Goal: Transaction & Acquisition: Purchase product/service

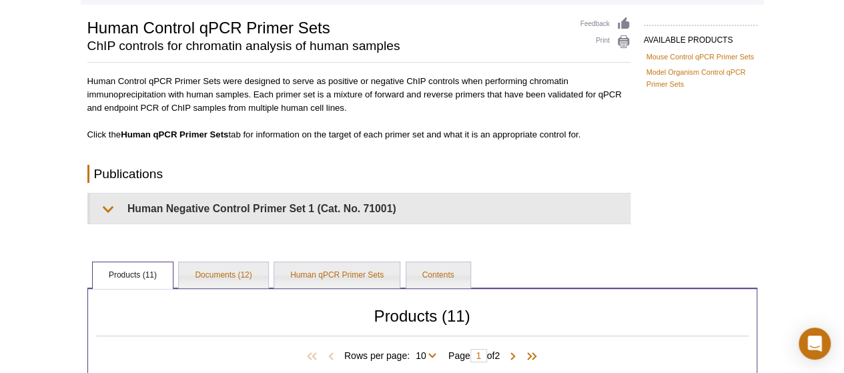
scroll to position [80, 0]
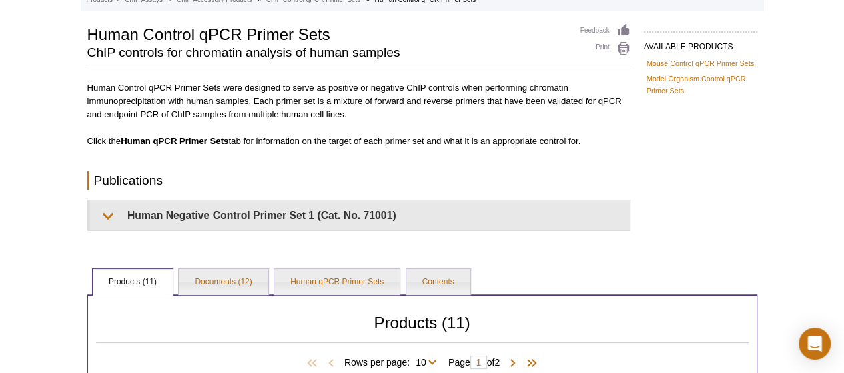
click at [97, 196] on div "Human Control qPCR Primer Sets were designed to serve as positive or negative C…" at bounding box center [358, 154] width 543 height 154
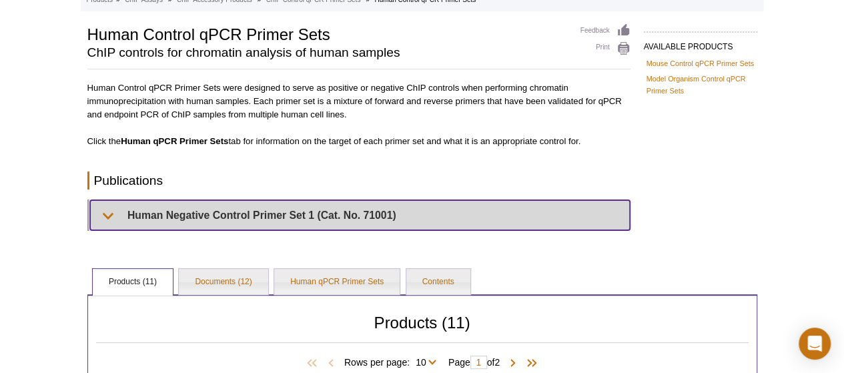
click at [105, 210] on summary "Human Negative Control Primer Set 1 (Cat. No. 71001)" at bounding box center [360, 215] width 540 height 30
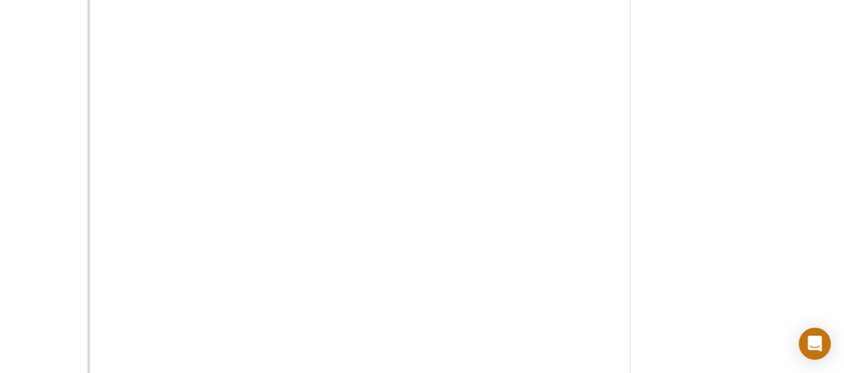
scroll to position [0, 0]
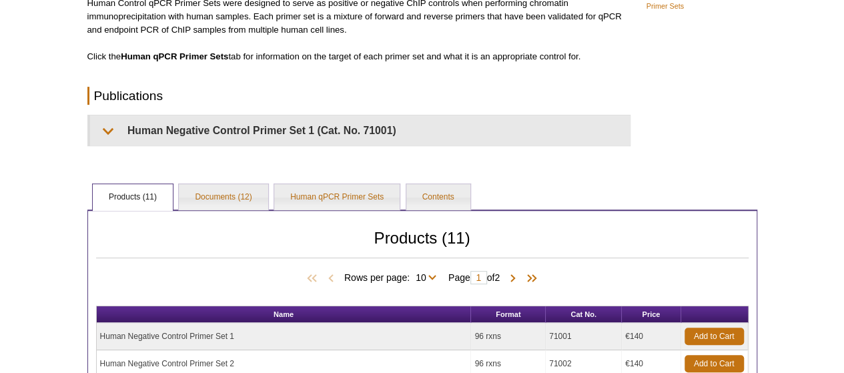
scroll to position [232, 0]
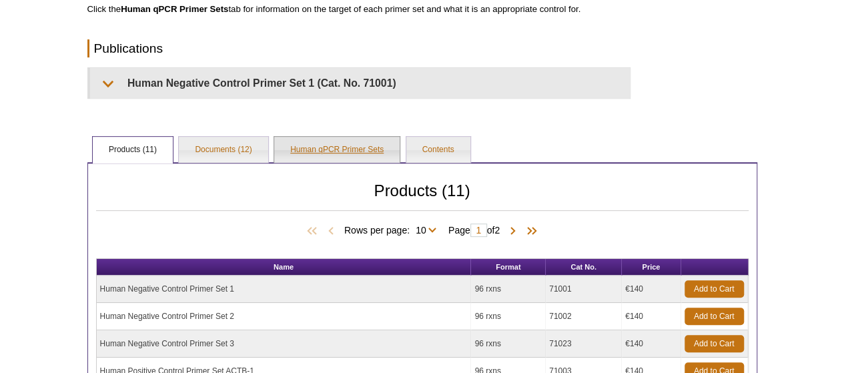
click at [346, 154] on link "Human qPCR Primer Sets" at bounding box center [336, 150] width 125 height 27
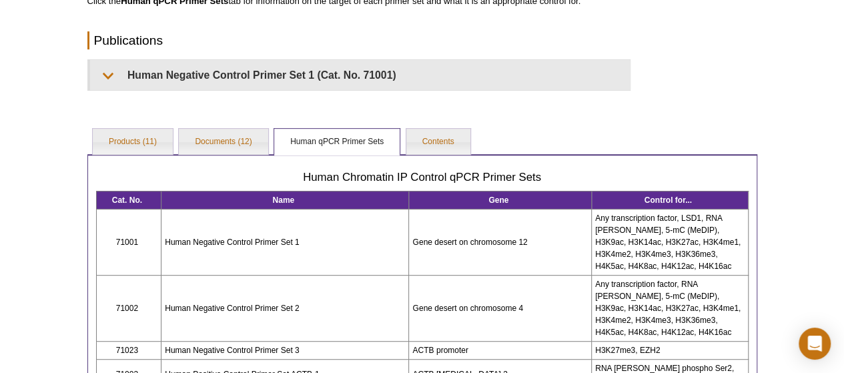
scroll to position [156, 0]
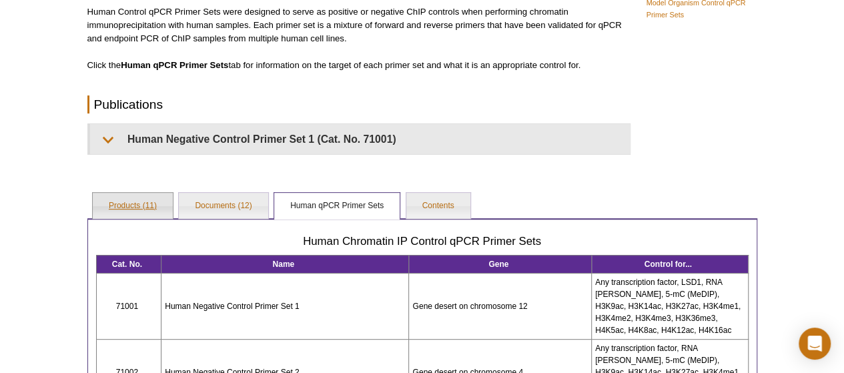
click at [139, 208] on link "Products (11)" at bounding box center [133, 206] width 80 height 27
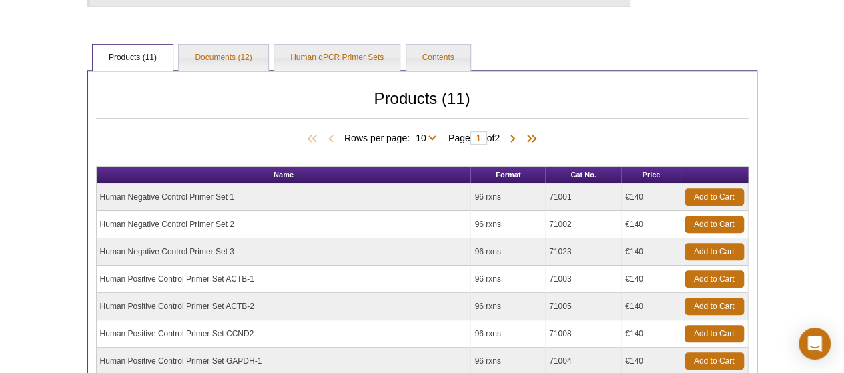
scroll to position [306, 0]
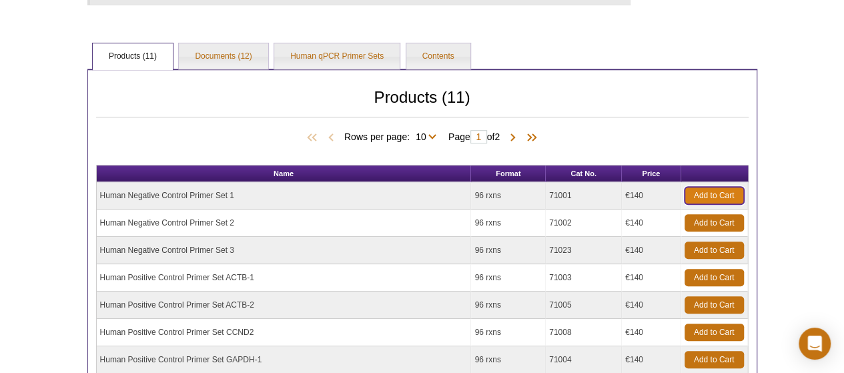
click at [713, 195] on link "Add to Cart" at bounding box center [714, 195] width 59 height 17
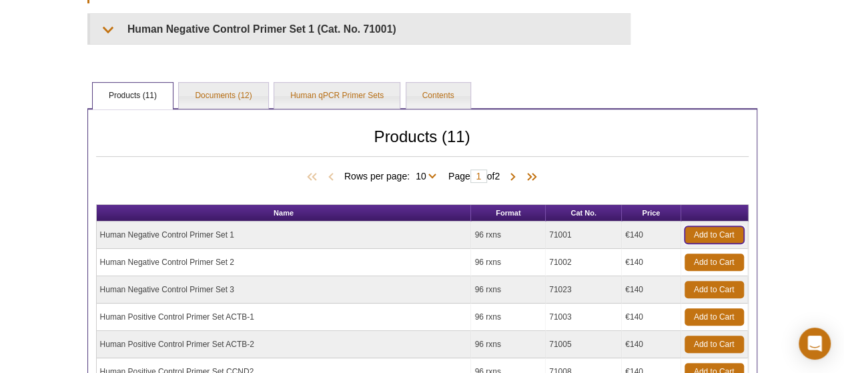
scroll to position [219, 0]
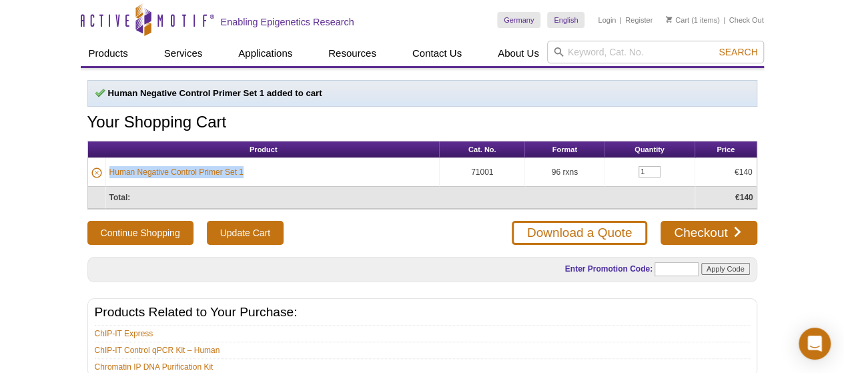
drag, startPoint x: 274, startPoint y: 170, endPoint x: 107, endPoint y: 170, distance: 166.9
click at [107, 170] on td "Human Negative Control Primer Set 1" at bounding box center [273, 172] width 334 height 29
copy link "Human Negative Control Primer Set 1"
drag, startPoint x: 505, startPoint y: 174, endPoint x: 456, endPoint y: 169, distance: 49.6
click at [456, 169] on td "71001" at bounding box center [483, 172] width 86 height 29
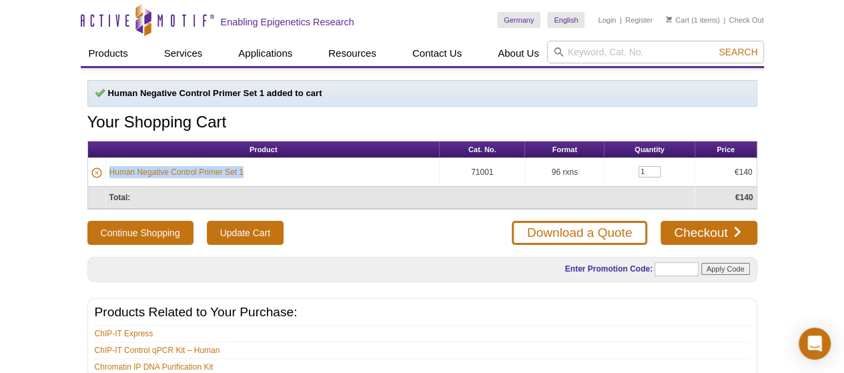
copy td "71001"
drag, startPoint x: 587, startPoint y: 171, endPoint x: 547, endPoint y: 170, distance: 39.4
click at [547, 170] on td "96 rxns" at bounding box center [564, 172] width 79 height 29
